Goal: Task Accomplishment & Management: Manage account settings

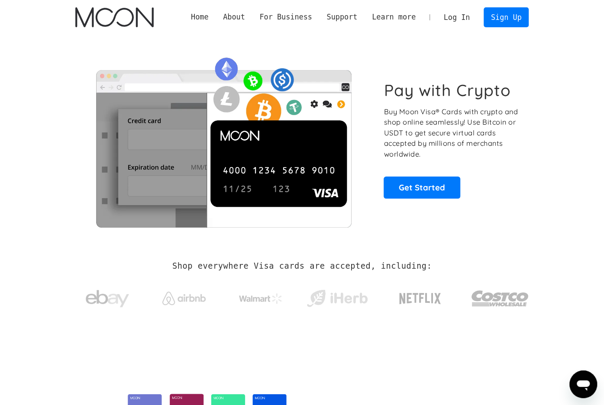
click at [444, 20] on link "Log In" at bounding box center [457, 17] width 41 height 19
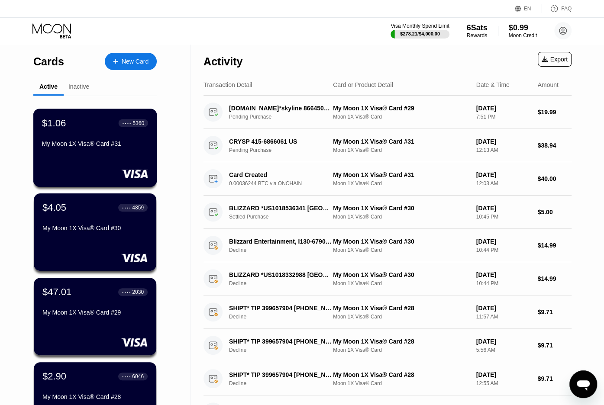
scroll to position [46, 0]
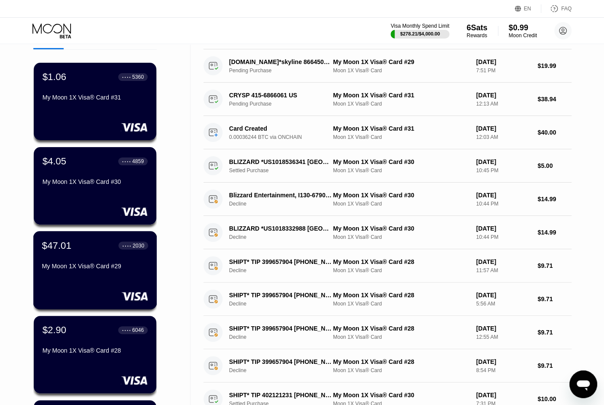
click at [83, 256] on div "$47.01 ● ● ● ● 2030 My Moon 1X Visa® Card #29" at bounding box center [95, 256] width 106 height 33
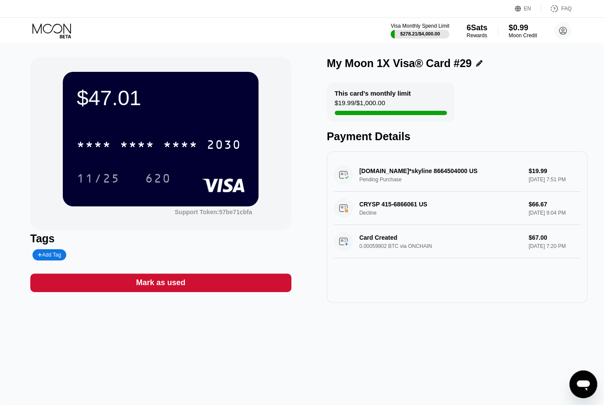
click at [257, 18] on div "Visa Monthly Spend Limit $278.21 / $4,000.00 6 Sats Rewards $0.99 Moon Credit […" at bounding box center [302, 31] width 604 height 26
